Goal: Find specific page/section: Find specific page/section

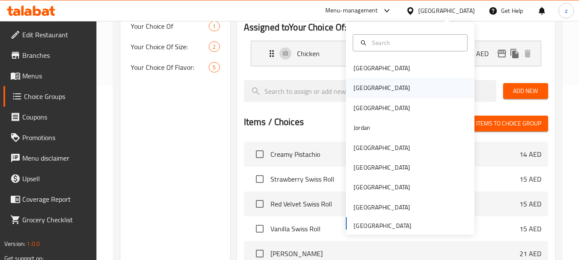
scroll to position [175, 0]
click at [370, 184] on div "[GEOGRAPHIC_DATA]" at bounding box center [410, 187] width 129 height 20
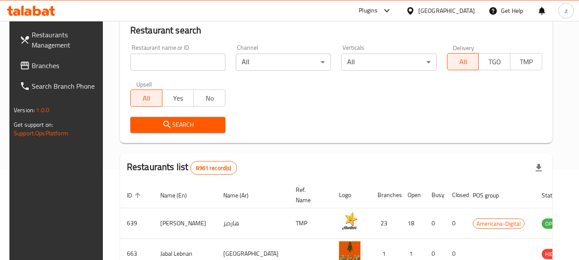
scroll to position [175, 0]
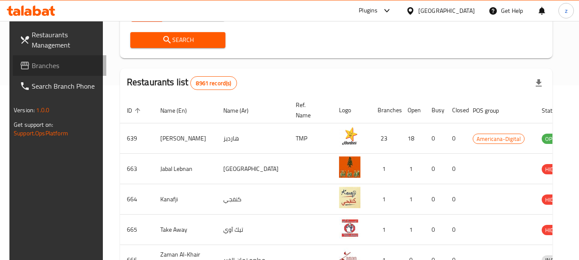
click at [51, 63] on span "Branches" at bounding box center [66, 65] width 68 height 10
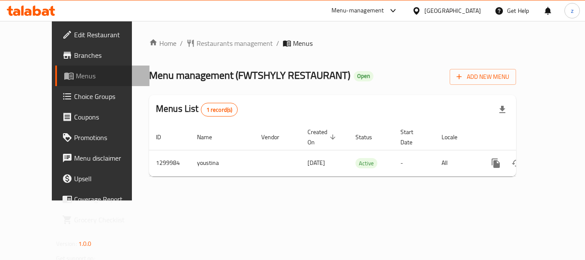
click at [63, 82] on link "Menus" at bounding box center [102, 76] width 94 height 21
click at [82, 70] on link "Menus" at bounding box center [102, 76] width 94 height 21
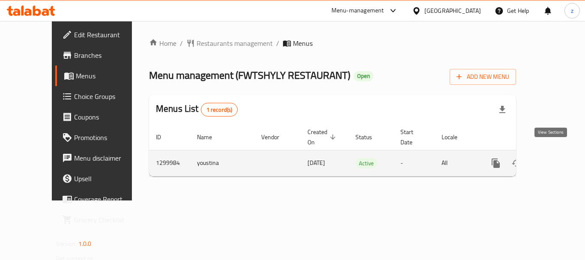
click at [553, 158] on icon "enhanced table" at bounding box center [558, 163] width 10 height 10
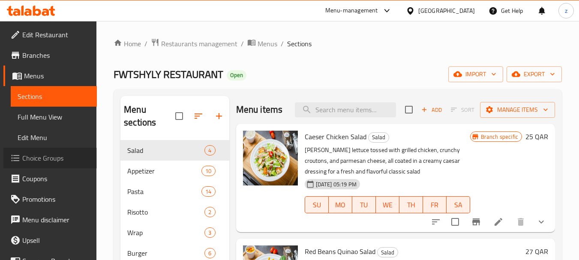
click at [76, 159] on span "Choice Groups" at bounding box center [56, 158] width 68 height 10
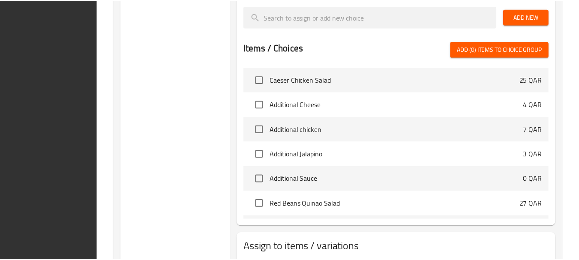
scroll to position [402, 0]
